Goal: Information Seeking & Learning: Learn about a topic

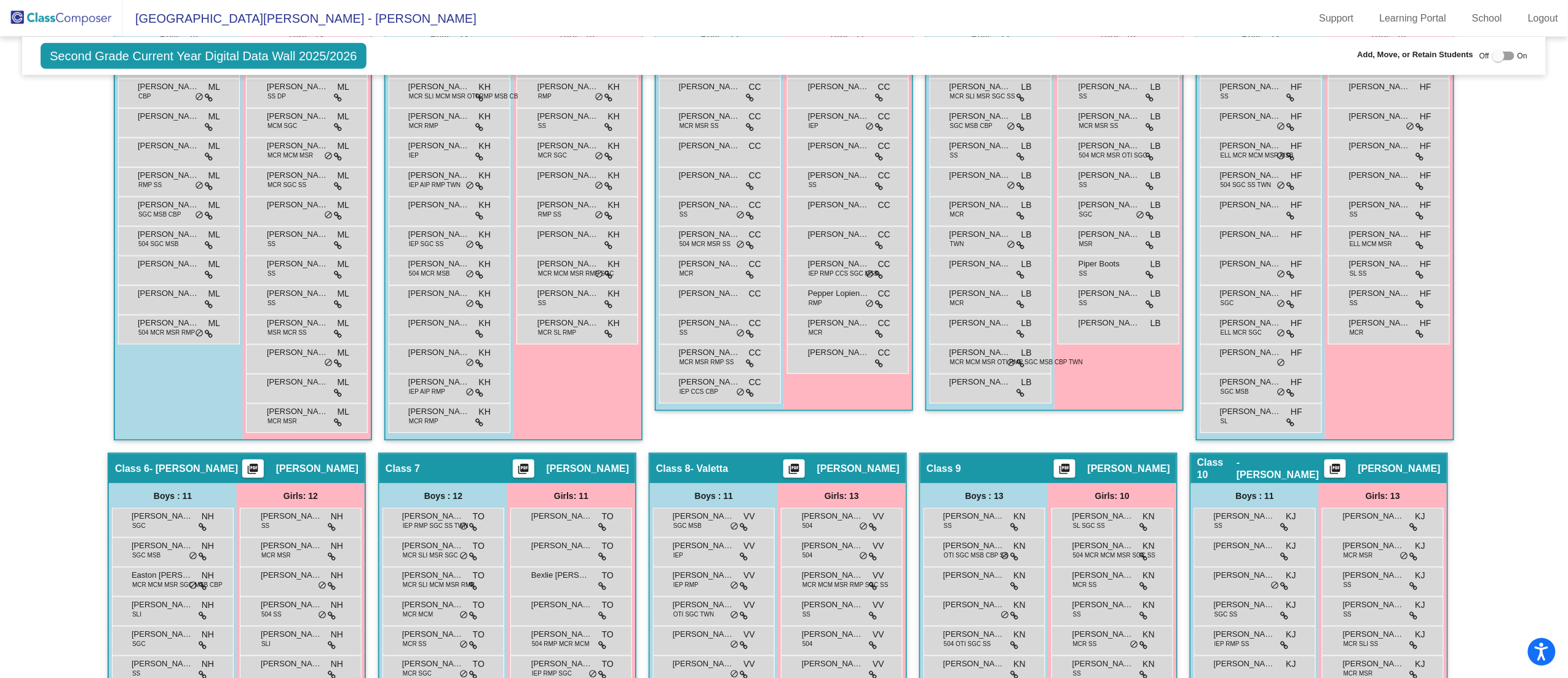
scroll to position [260, 0]
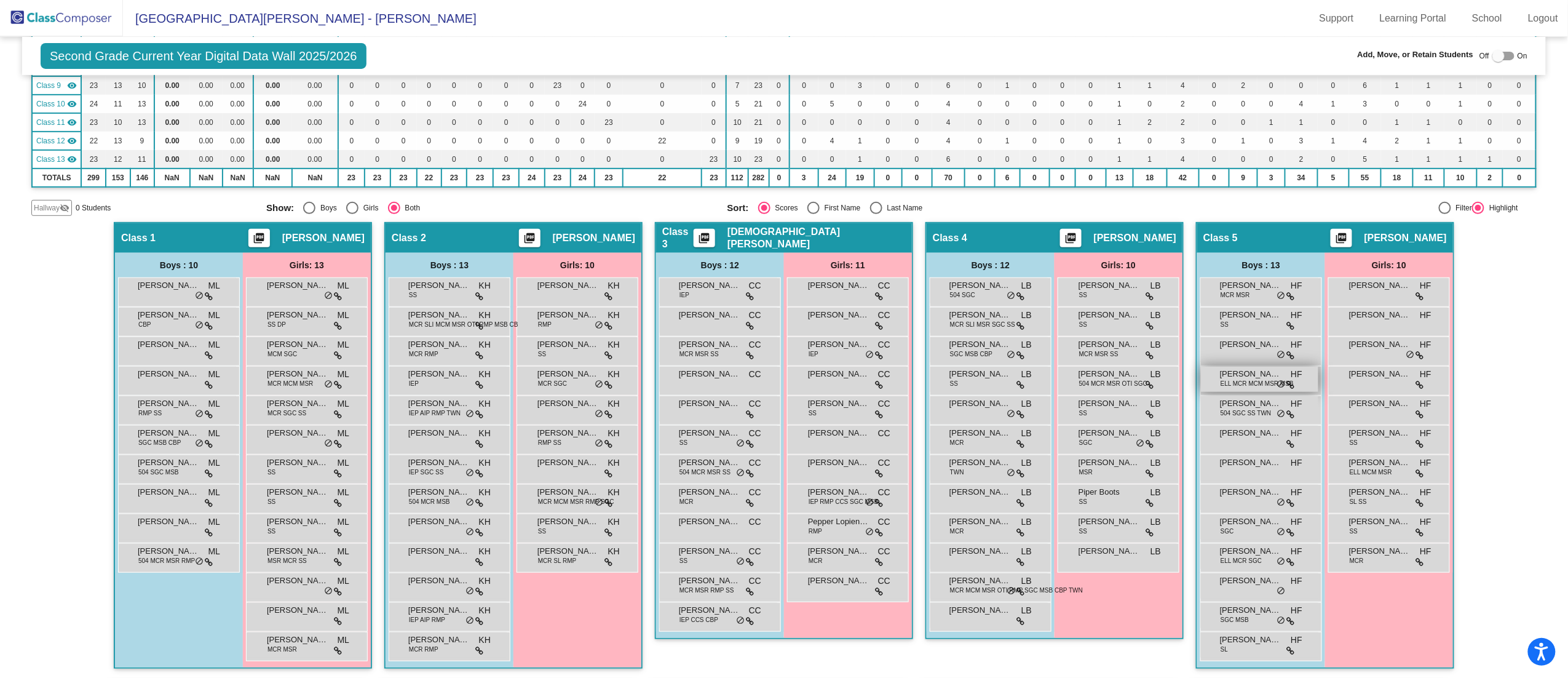
click at [1233, 380] on span "ELL MCR MCM MSR MSB" at bounding box center [1256, 383] width 73 height 9
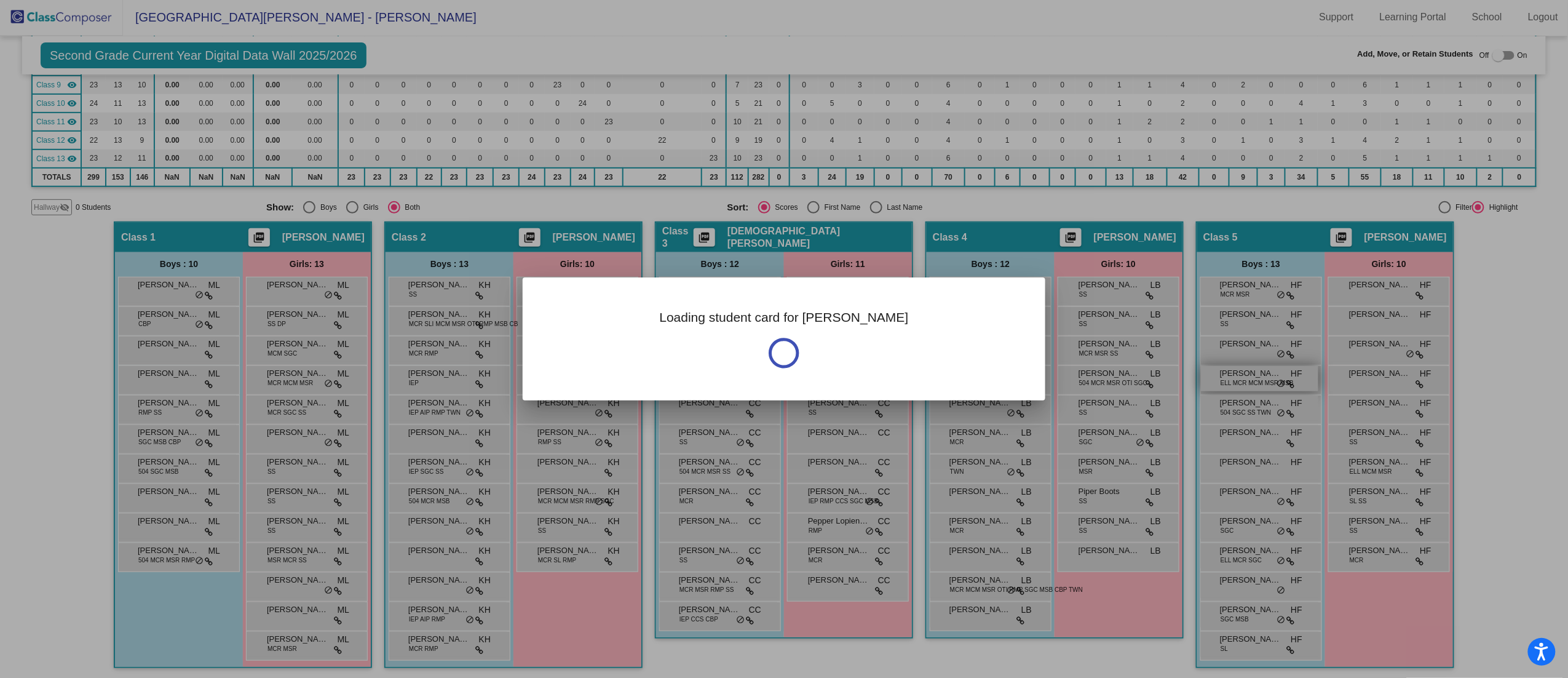
scroll to position [0, 0]
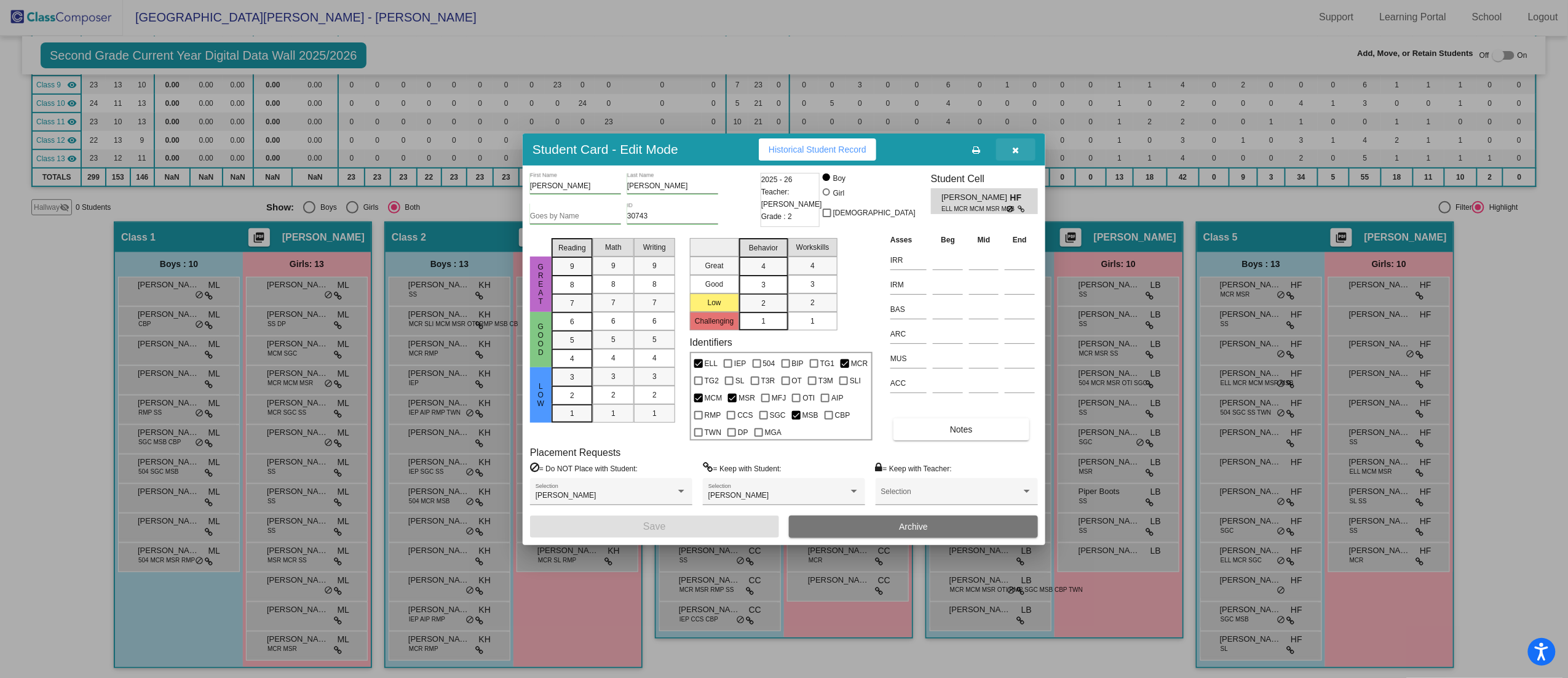
click at [1013, 147] on icon "button" at bounding box center [1016, 150] width 6 height 9
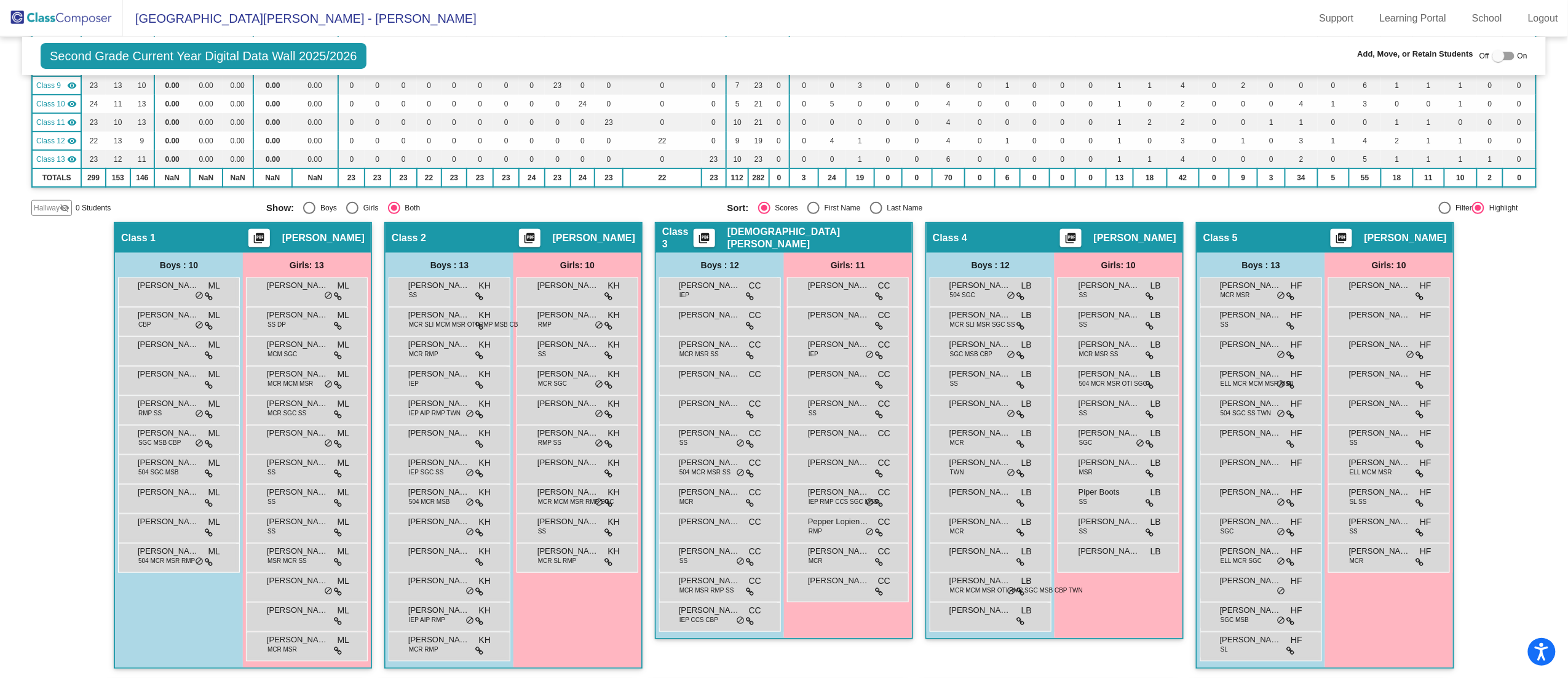
scroll to position [1, 0]
click at [1256, 285] on span "[PERSON_NAME]" at bounding box center [1251, 285] width 61 height 12
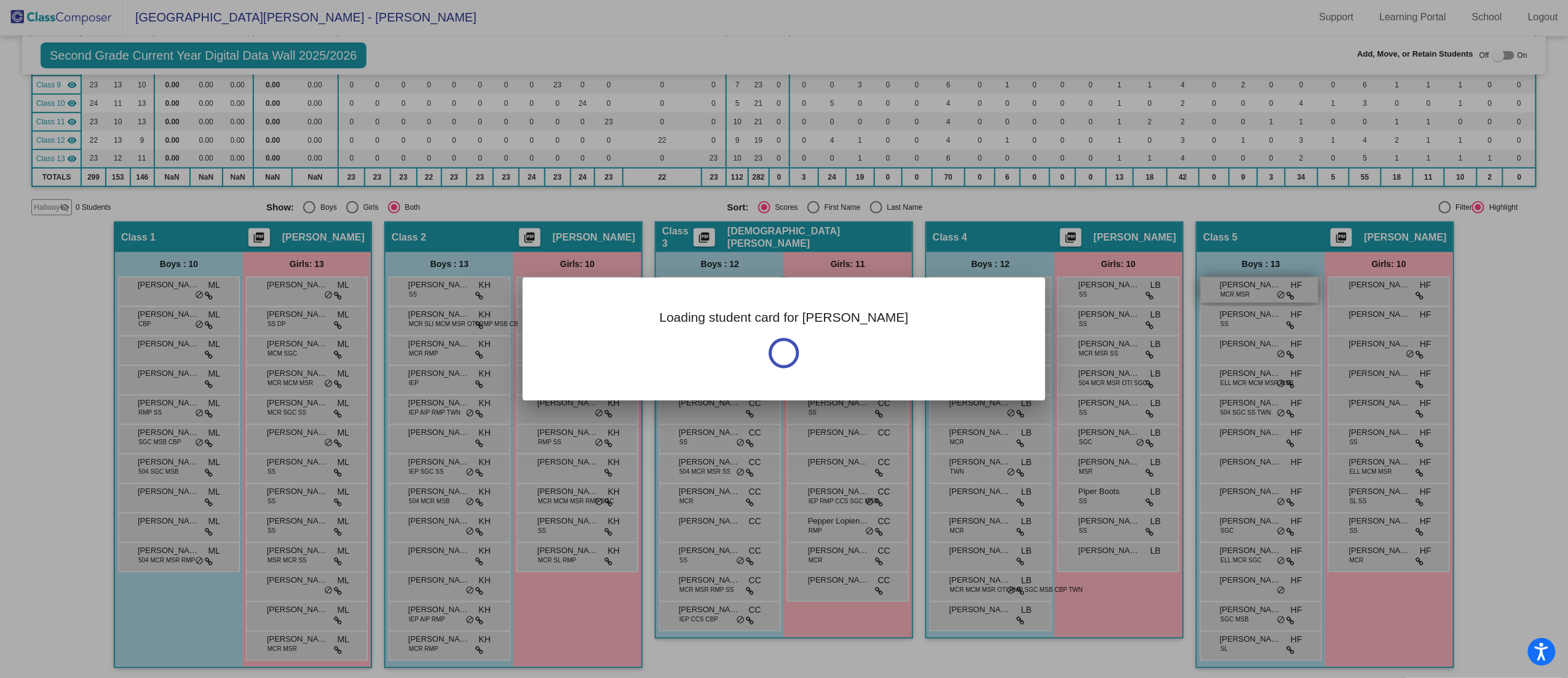
scroll to position [0, 0]
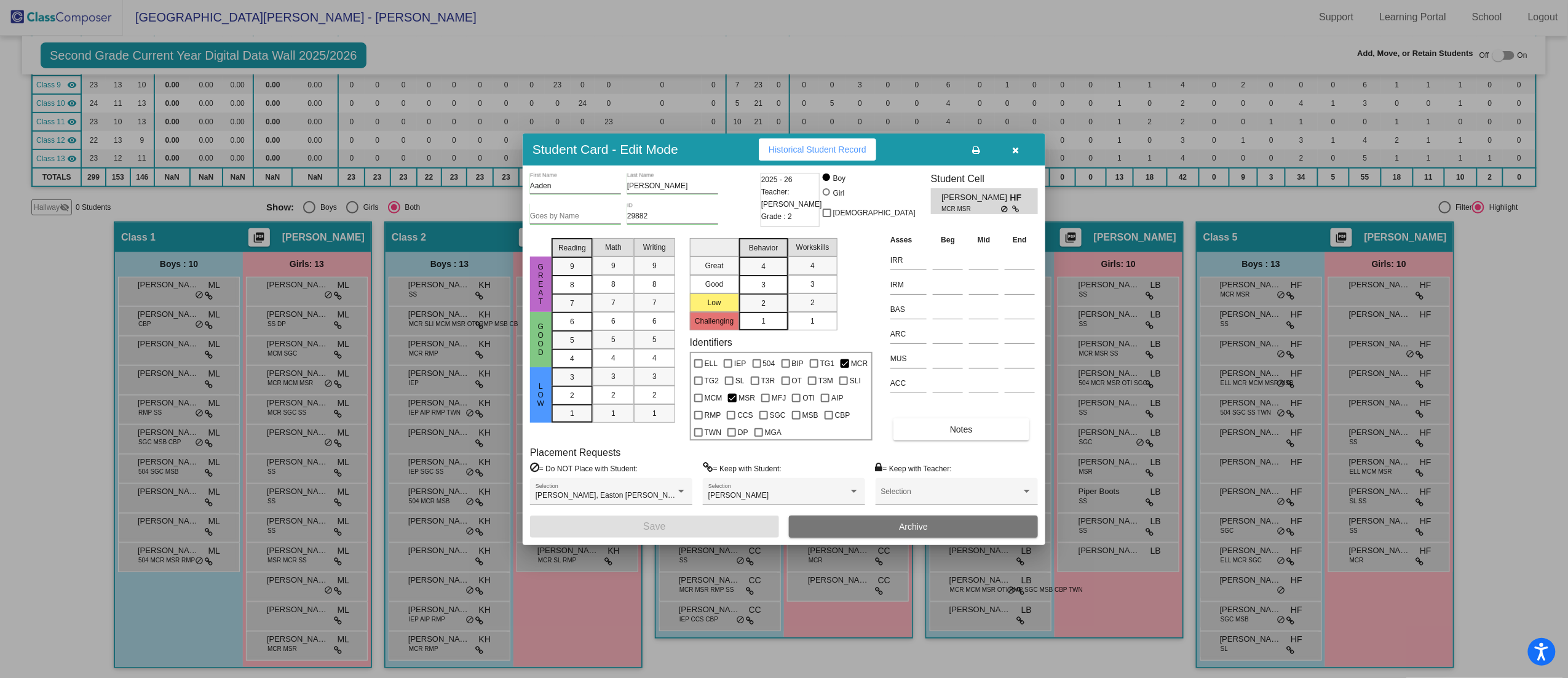
click at [1022, 141] on button "button" at bounding box center [1015, 149] width 40 height 22
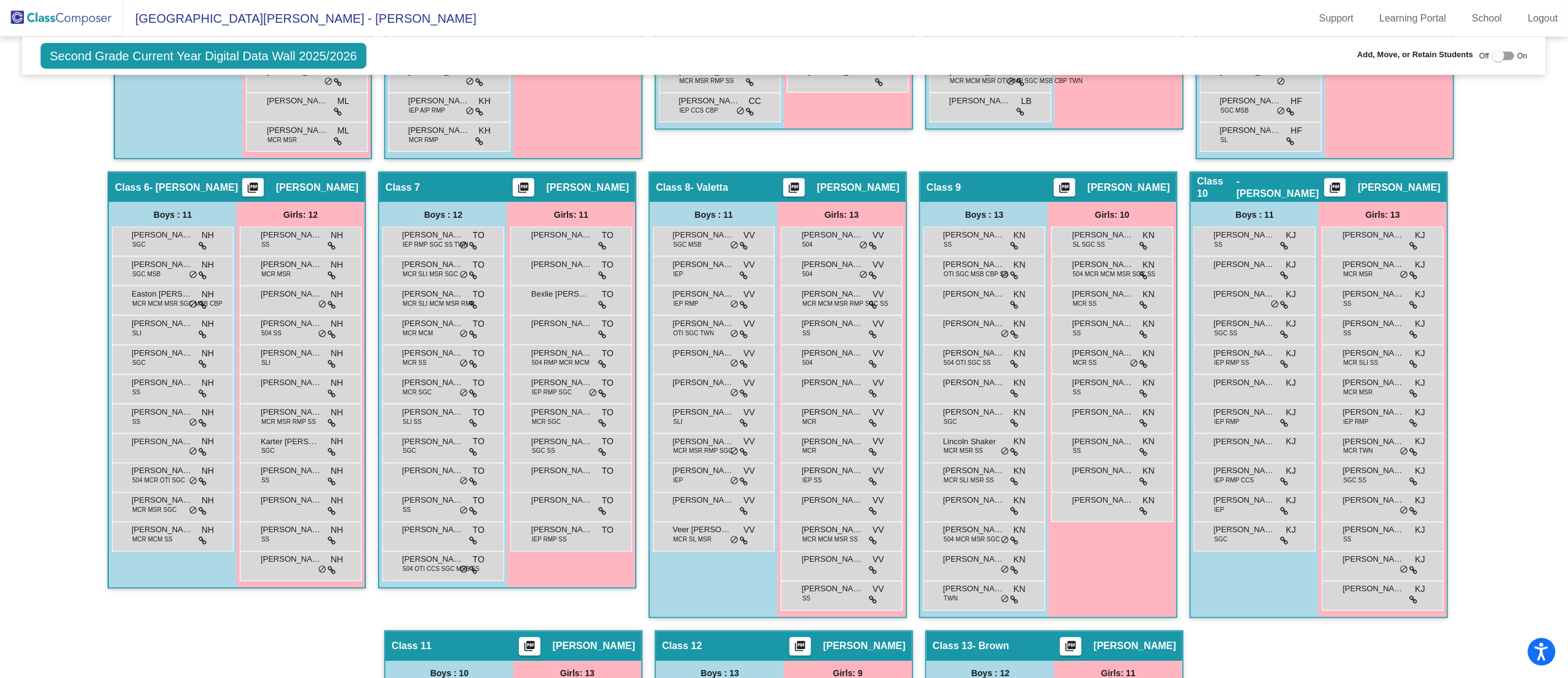
scroll to position [776, 0]
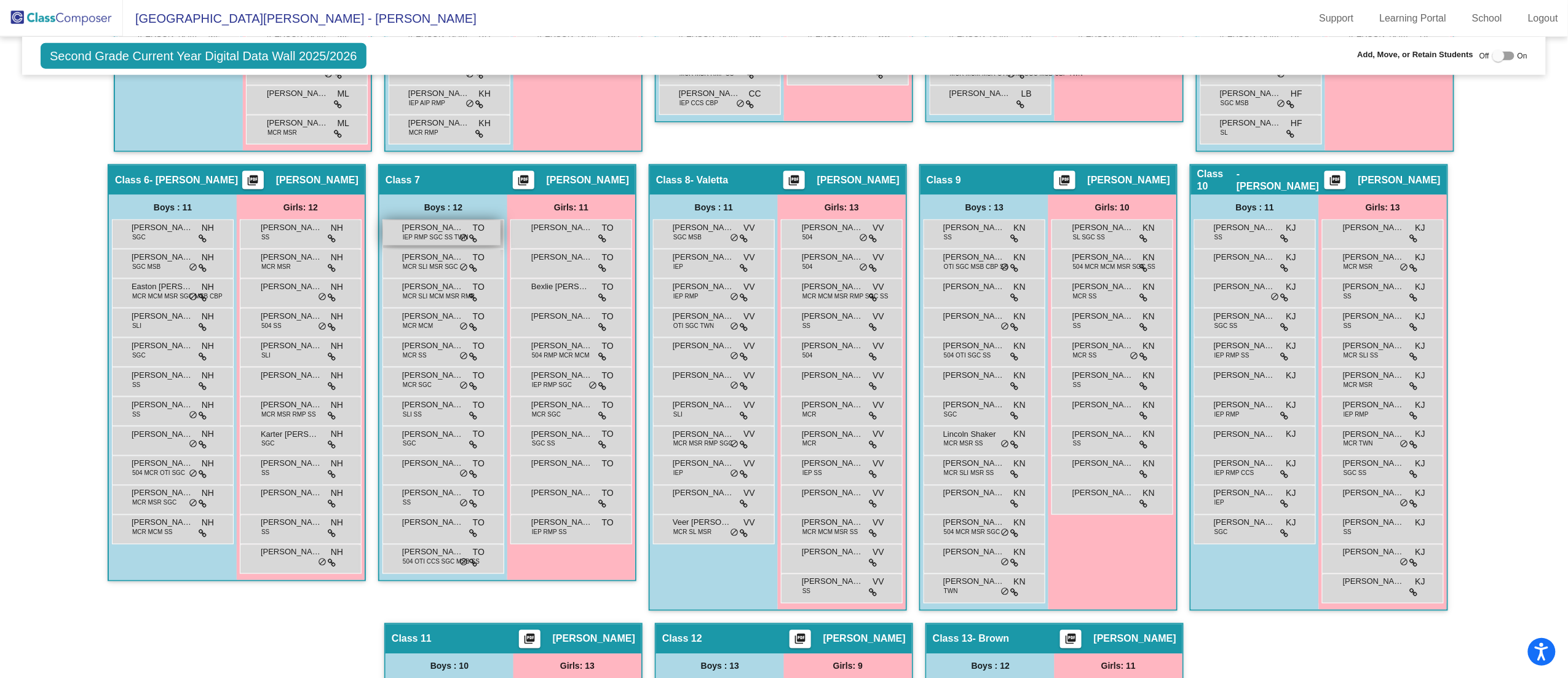
click at [429, 234] on span "IEP RMP SGC SS TWN" at bounding box center [436, 236] width 66 height 9
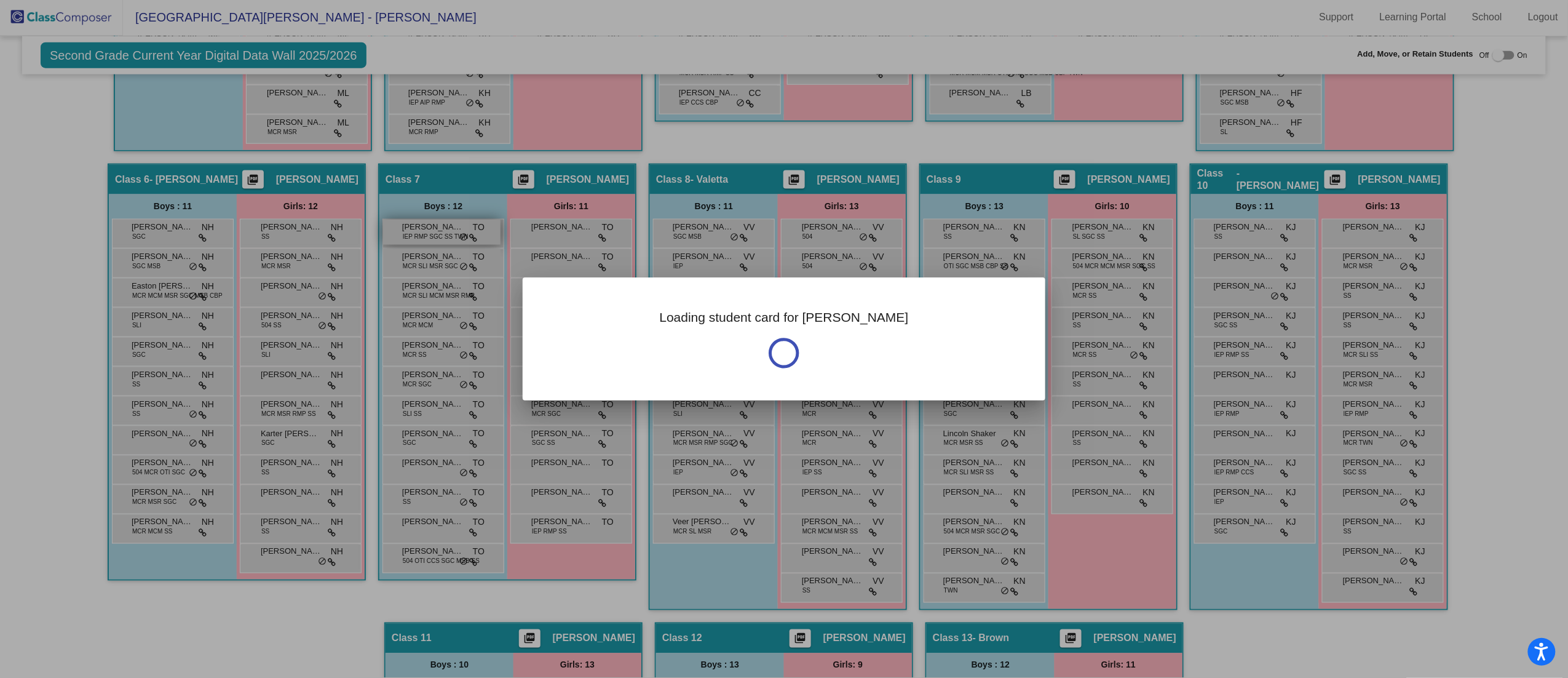
scroll to position [0, 0]
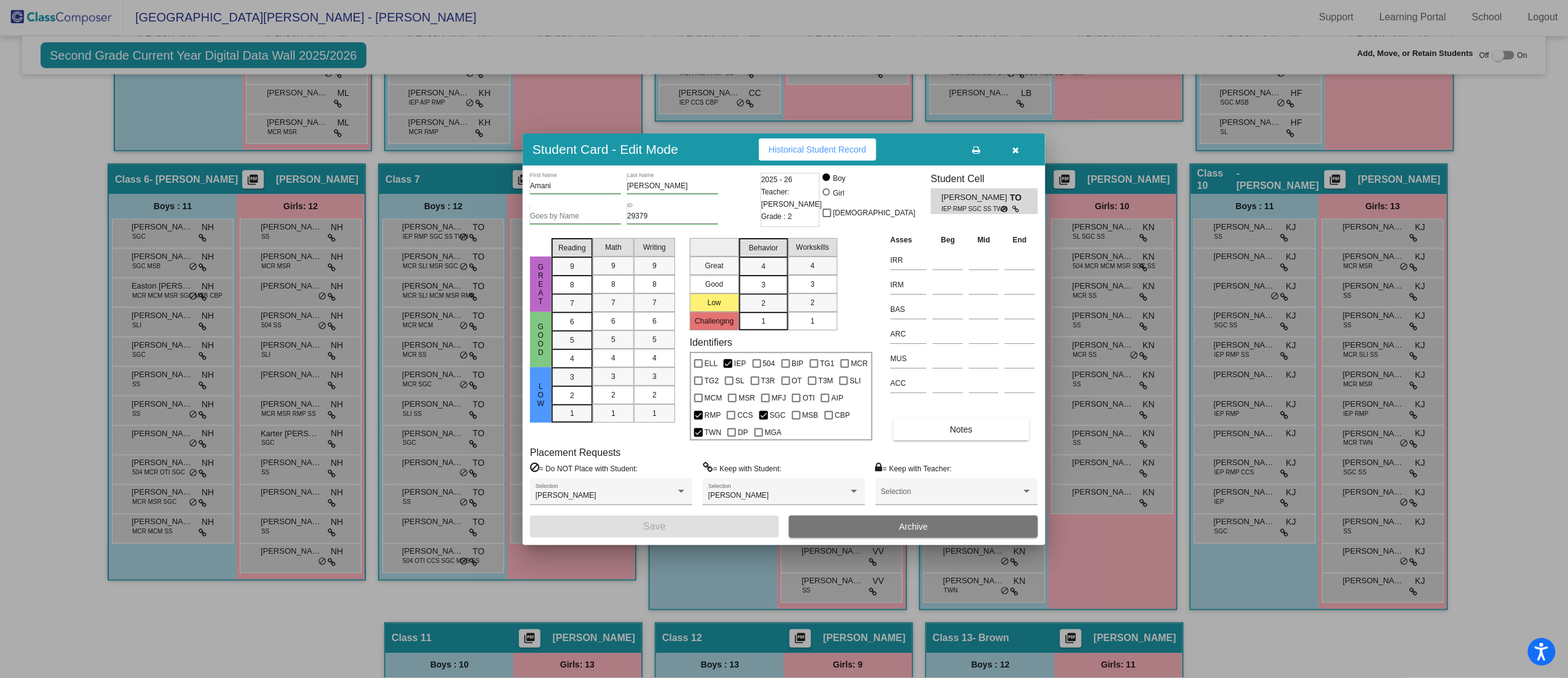
click at [1024, 145] on button "button" at bounding box center [1015, 149] width 40 height 22
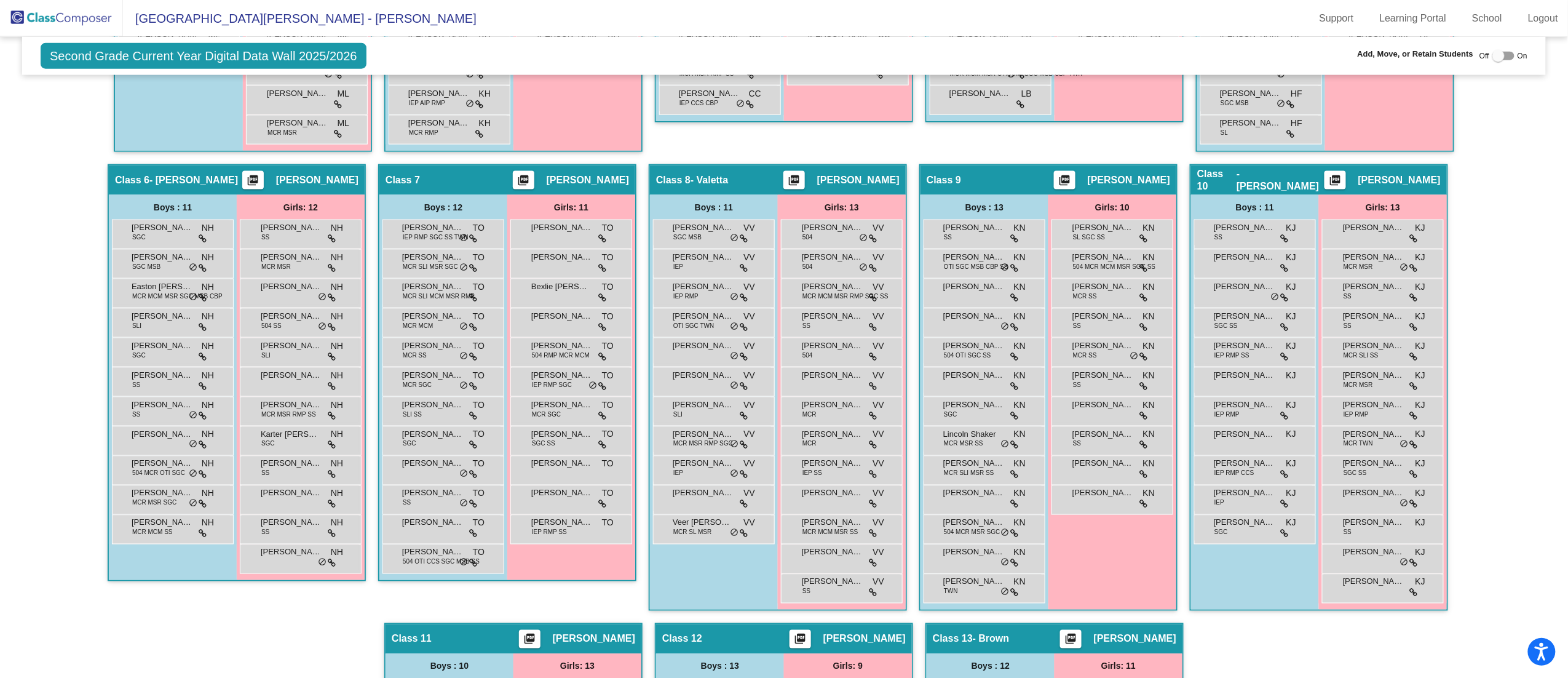
scroll to position [1, 0]
drag, startPoint x: 1562, startPoint y: 376, endPoint x: 1562, endPoint y: 301, distance: 75.0
click at [1562, 301] on mat-sidenav-content "Second Grade Current Year Digital Data Wall 2025/2026 Add, Move, or Retain Stud…" at bounding box center [784, 358] width 1568 height 641
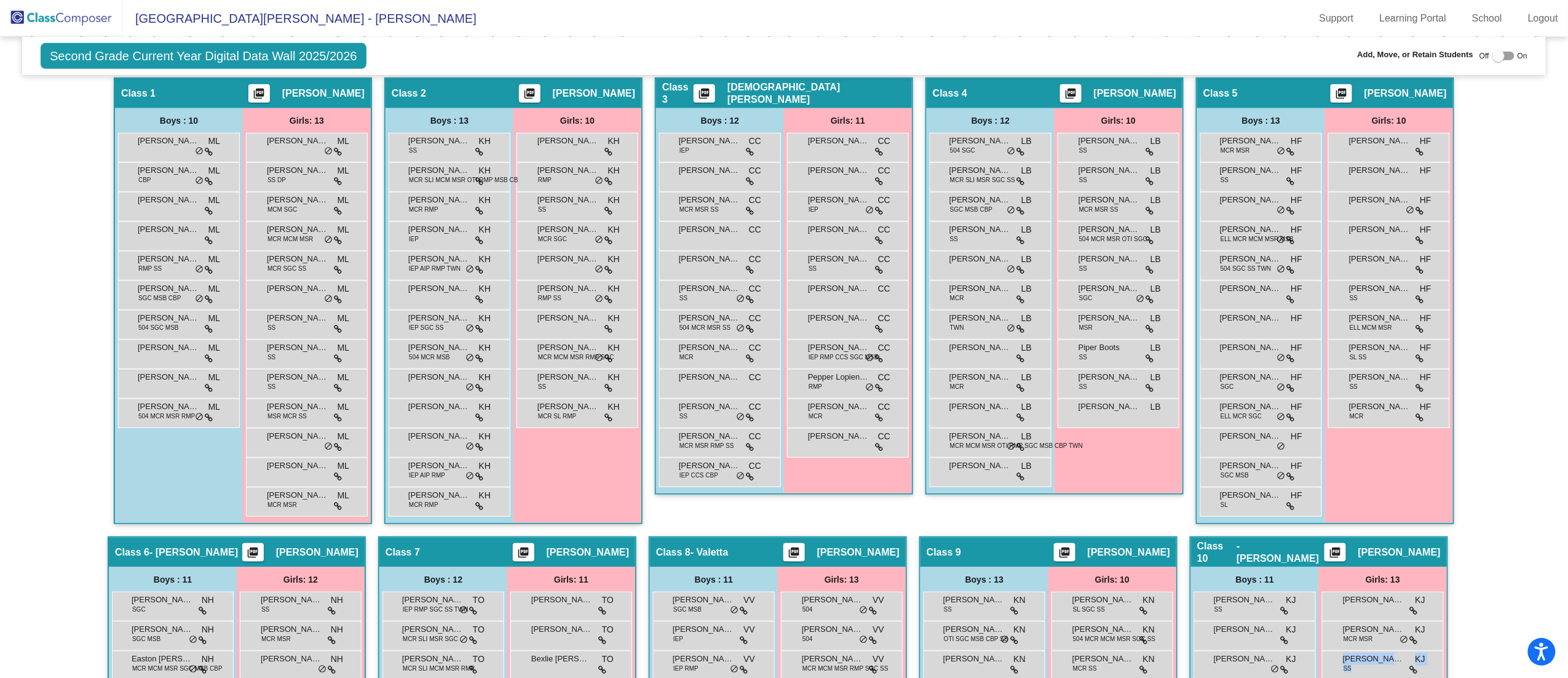
scroll to position [323, 0]
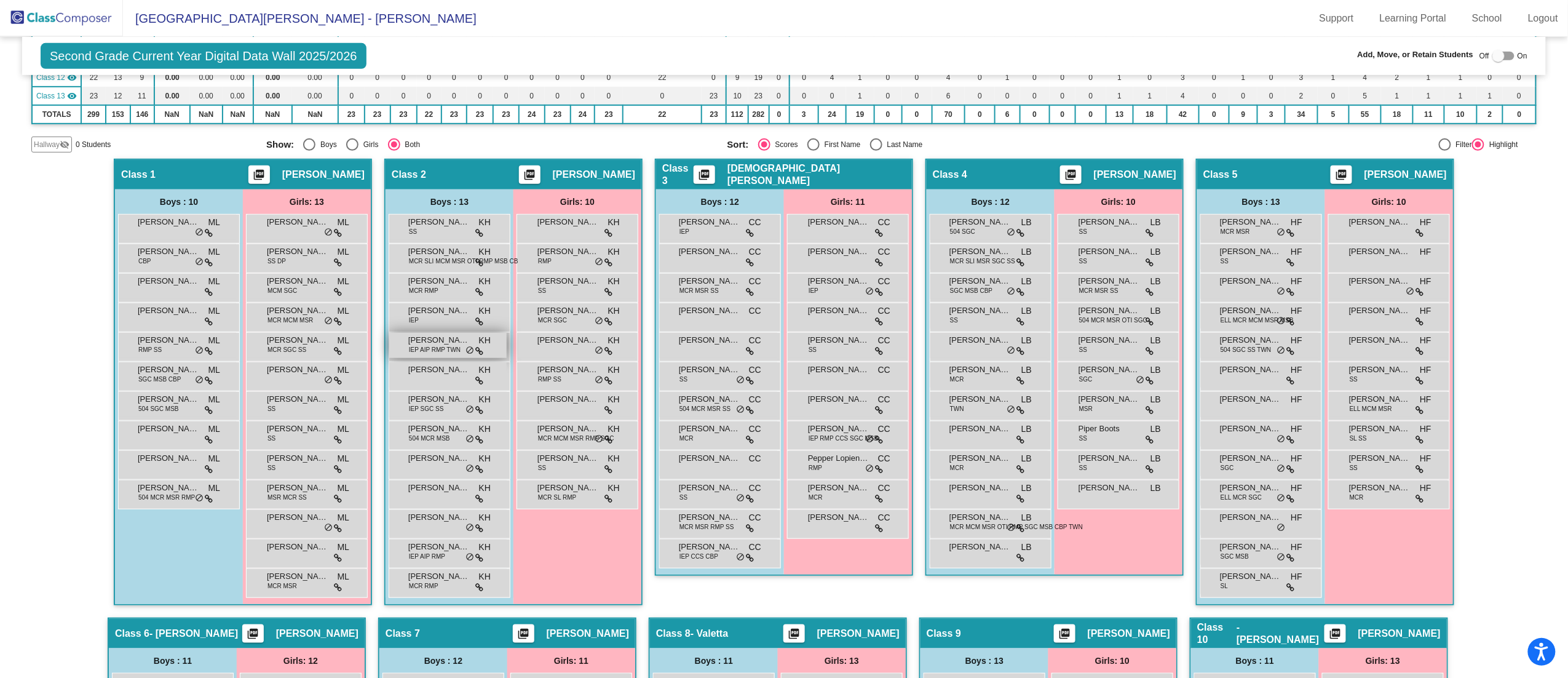
click at [468, 336] on div "[PERSON_NAME] IEP AIP RMP TWN KH lock do_not_disturb_alt" at bounding box center [448, 345] width 118 height 25
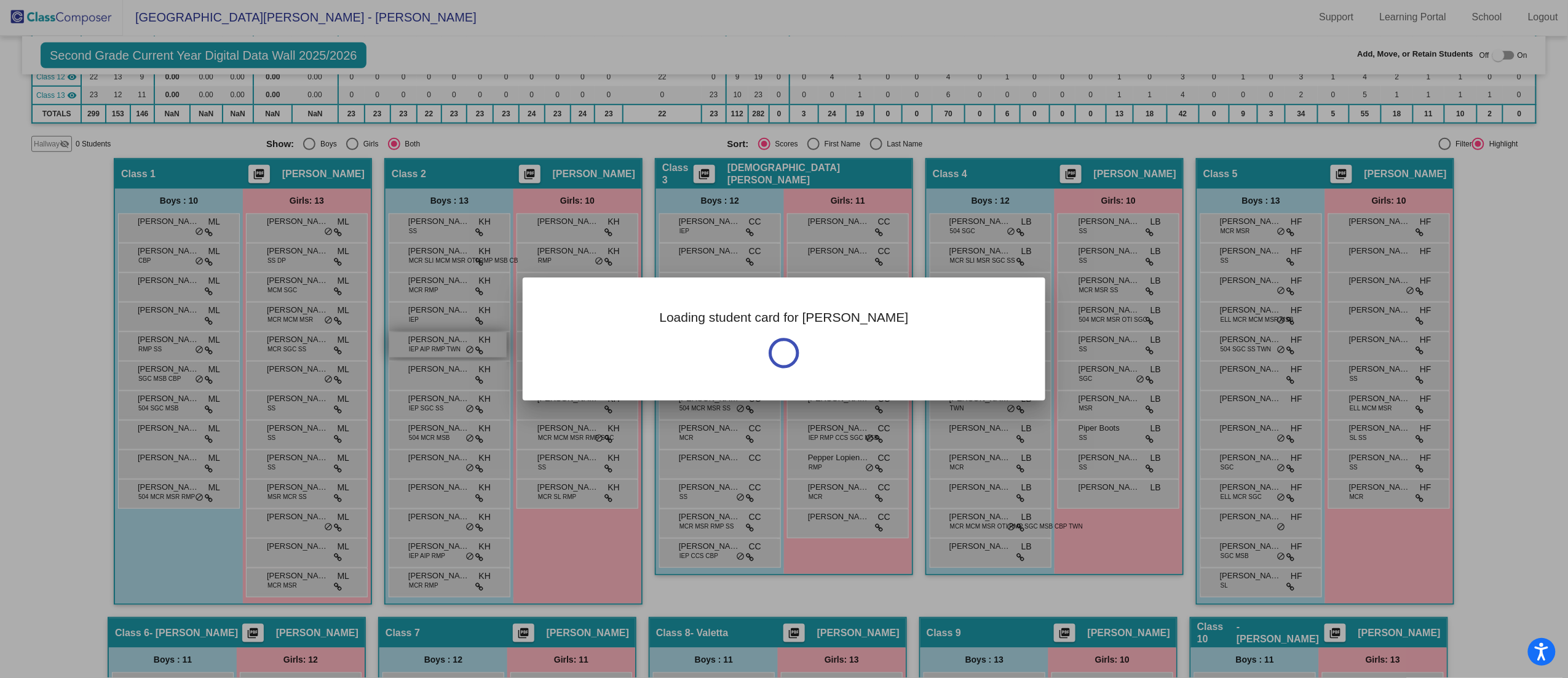
scroll to position [0, 0]
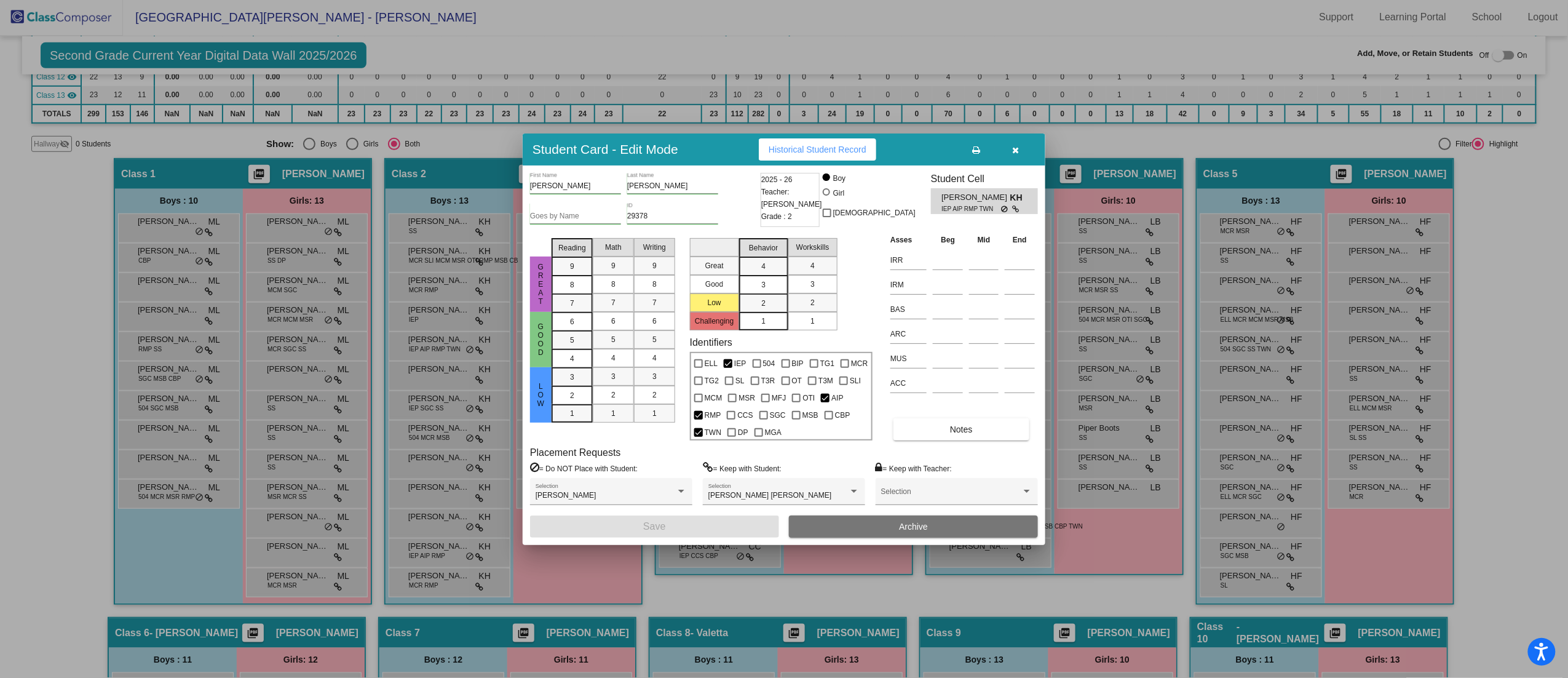
click at [1011, 153] on button "button" at bounding box center [1015, 149] width 40 height 22
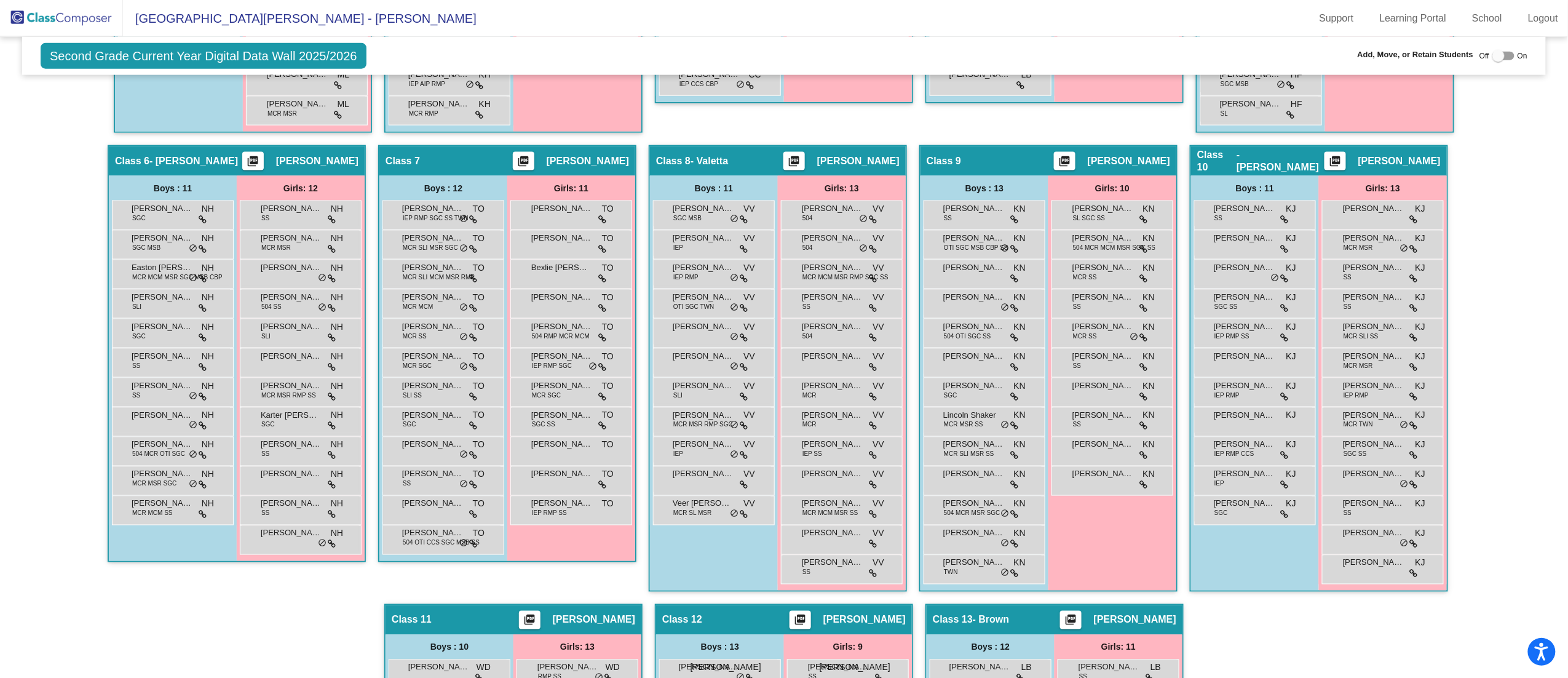
scroll to position [802, 0]
